Goal: Navigation & Orientation: Find specific page/section

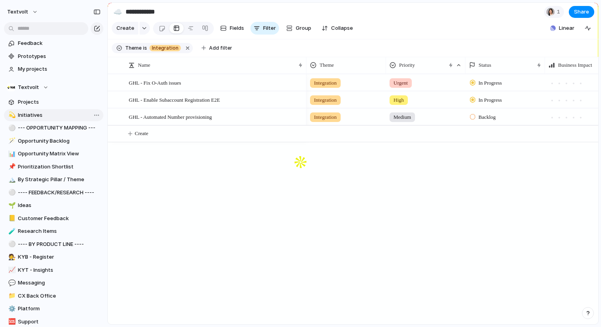
click at [36, 118] on span "Initiatives" at bounding box center [59, 115] width 83 height 8
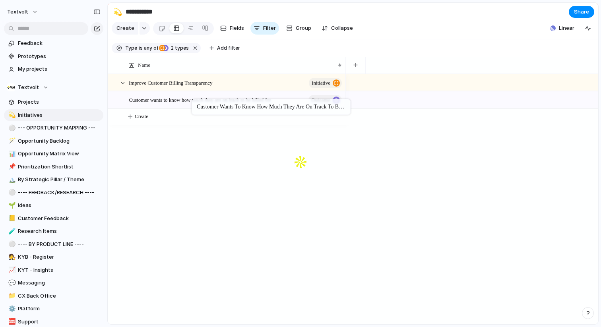
drag, startPoint x: 154, startPoint y: 104, endPoint x: 195, endPoint y: 101, distance: 41.9
click at [171, 50] on span "2" at bounding box center [171, 48] width 6 height 6
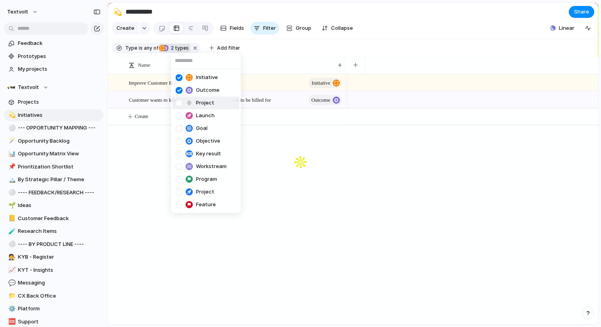
click at [191, 102] on div at bounding box center [189, 102] width 7 height 7
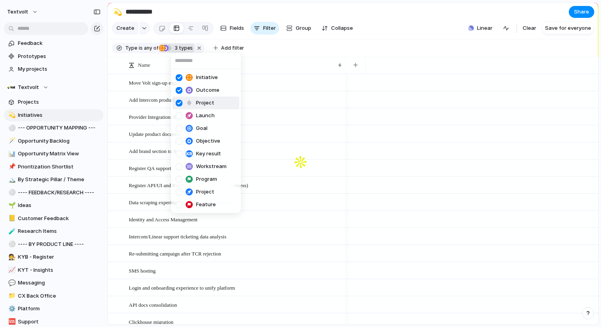
click at [191, 101] on div at bounding box center [189, 102] width 7 height 7
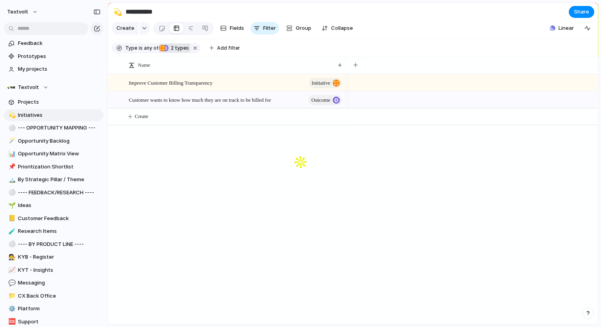
click at [137, 150] on div "Initiative Outcome Project Launch Goal Objective Key result Workstream Program …" at bounding box center [300, 163] width 601 height 327
click at [157, 118] on button "Create" at bounding box center [363, 116] width 495 height 16
click at [327, 97] on span "Outcome" at bounding box center [320, 100] width 19 height 11
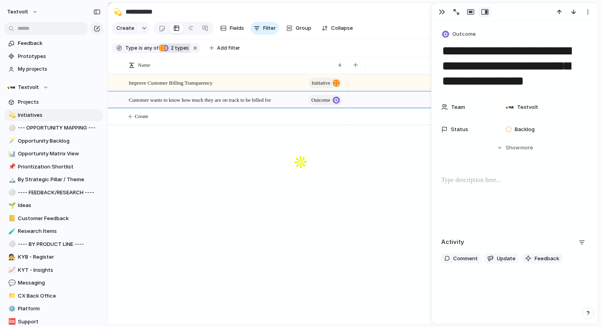
scroll to position [5, 0]
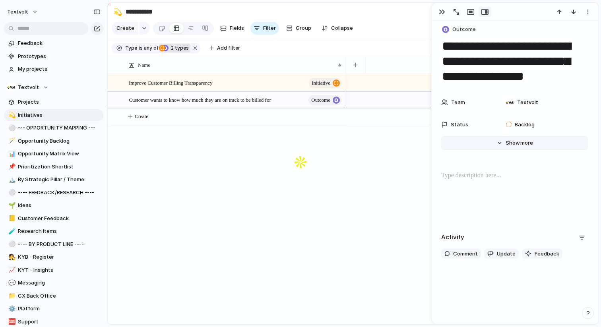
click at [515, 147] on button "Hide Show more" at bounding box center [514, 143] width 147 height 14
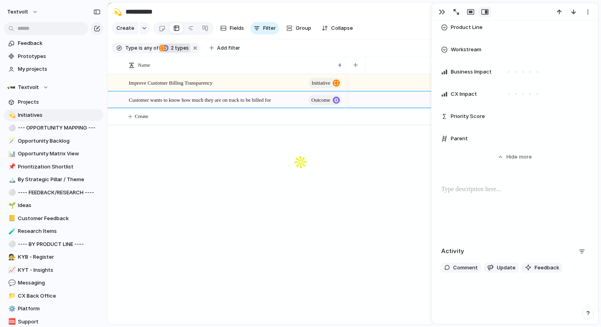
scroll to position [592, 0]
click at [458, 138] on span "Parent" at bounding box center [458, 138] width 17 height 8
click at [503, 156] on button "Hide Show more" at bounding box center [514, 156] width 147 height 14
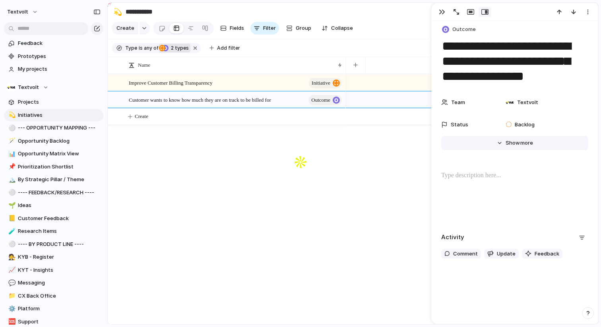
click at [505, 149] on button "Hide Show more" at bounding box center [514, 143] width 147 height 14
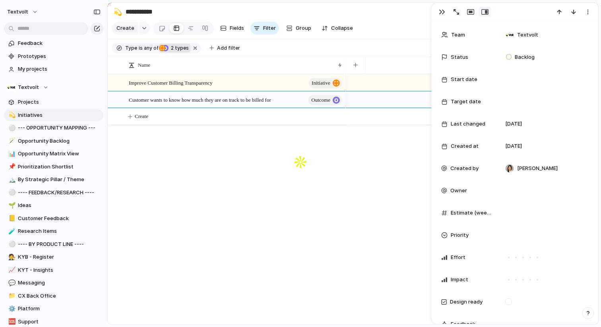
click at [346, 193] on div at bounding box center [472, 199] width 252 height 250
click at [352, 98] on div at bounding box center [472, 99] width 252 height 17
click at [58, 153] on span "Opportunity Matrix View" at bounding box center [59, 154] width 83 height 8
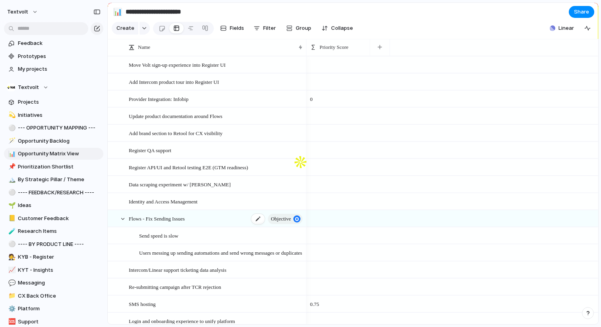
click at [234, 214] on div "Flows - Fix Sending Issues objective" at bounding box center [216, 219] width 175 height 16
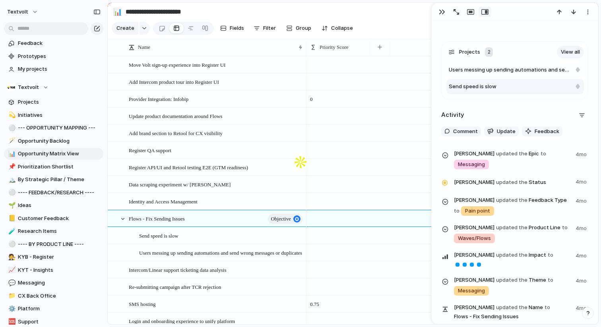
scroll to position [387, 0]
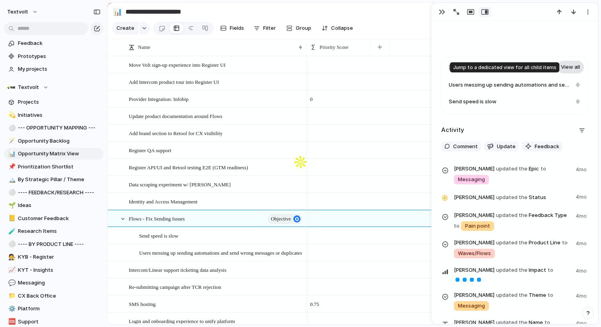
click at [569, 68] on link "View all" at bounding box center [570, 67] width 27 height 13
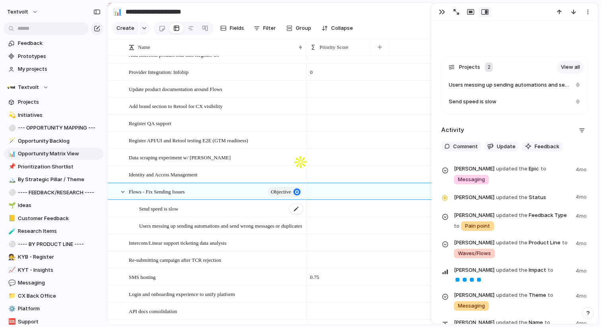
scroll to position [33, 0]
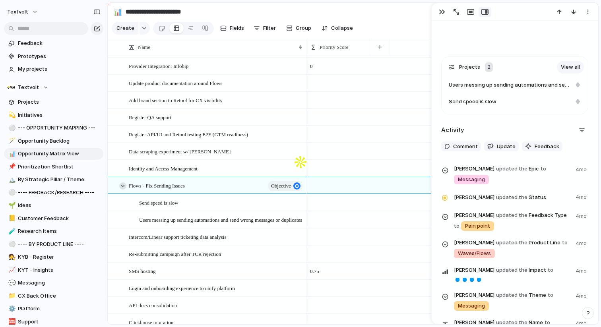
click at [122, 186] on div at bounding box center [122, 185] width 7 height 7
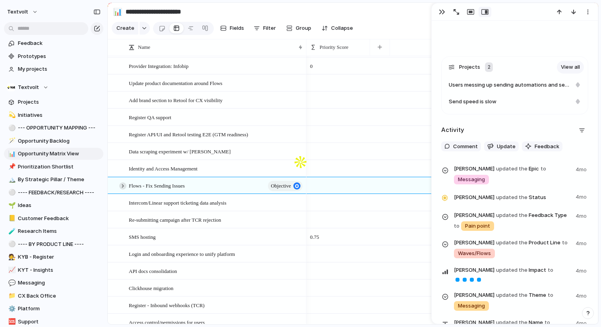
click at [120, 184] on div at bounding box center [122, 185] width 7 height 7
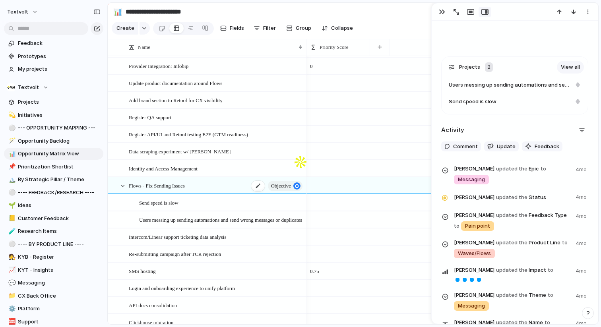
click at [217, 186] on div "Flows - Fix Sending Issues objective" at bounding box center [216, 186] width 175 height 16
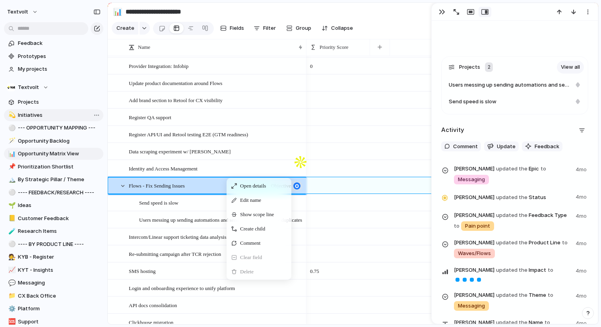
click at [44, 112] on span "Initiatives" at bounding box center [59, 115] width 83 height 8
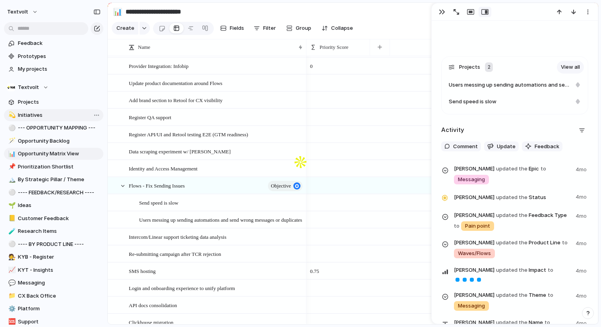
type input "**********"
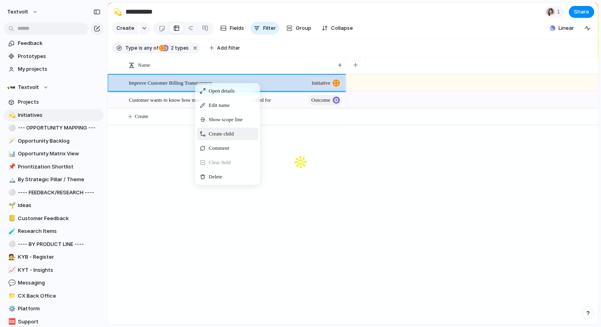
click at [246, 137] on span "Context Menu" at bounding box center [244, 134] width 3 height 8
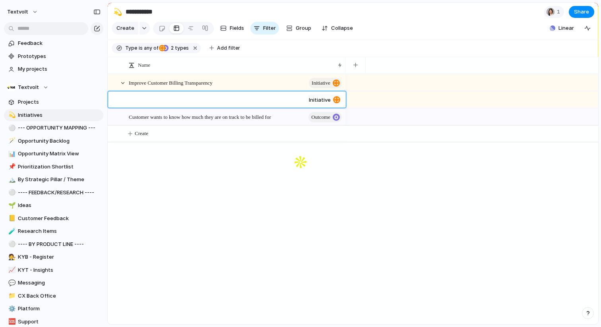
click at [330, 104] on div "initiative" at bounding box center [324, 99] width 36 height 11
click at [333, 101] on div at bounding box center [336, 99] width 7 height 7
click at [338, 101] on div at bounding box center [336, 99] width 7 height 7
click at [266, 104] on textarea at bounding box center [221, 101] width 164 height 10
type textarea "****"
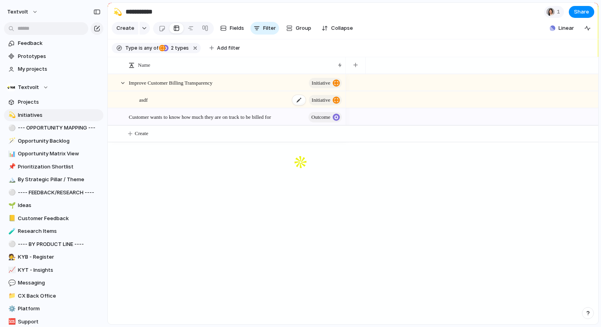
click at [327, 99] on span "initiative" at bounding box center [320, 100] width 19 height 11
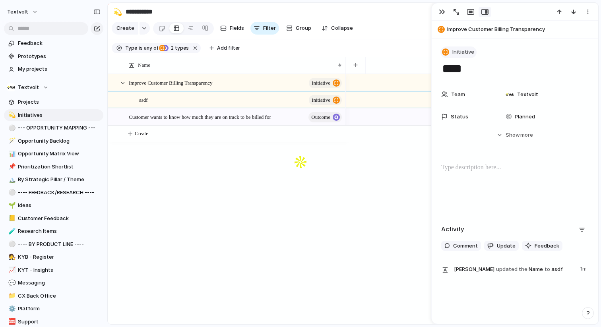
click at [446, 56] on button "Initiative" at bounding box center [458, 52] width 36 height 12
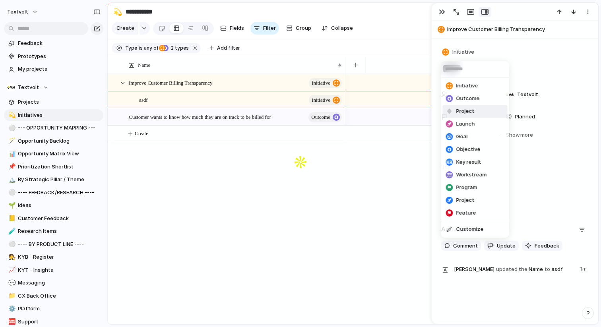
click at [456, 105] on li "Project" at bounding box center [475, 111] width 65 height 13
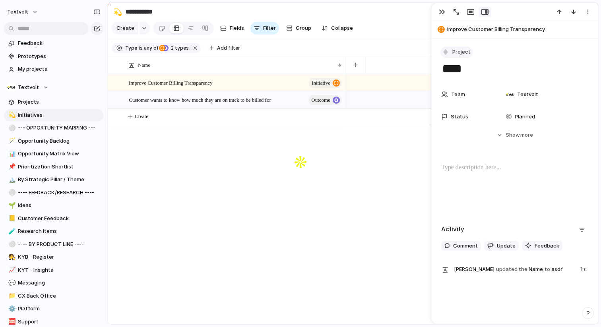
click at [460, 58] on button "Project" at bounding box center [456, 52] width 33 height 12
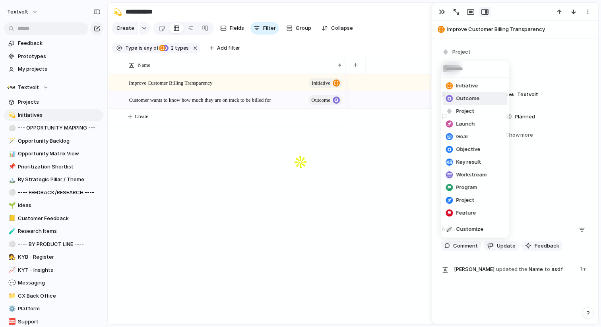
click at [456, 97] on span "Outcome" at bounding box center [467, 99] width 23 height 8
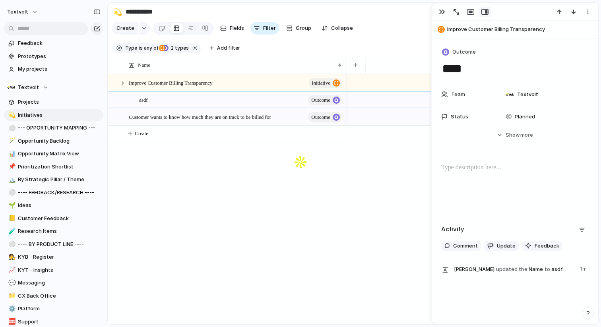
click at [232, 211] on div "Improve Customer Billing Transparency initiative Customer wants to know how muc…" at bounding box center [353, 199] width 490 height 250
